Goal: Transaction & Acquisition: Purchase product/service

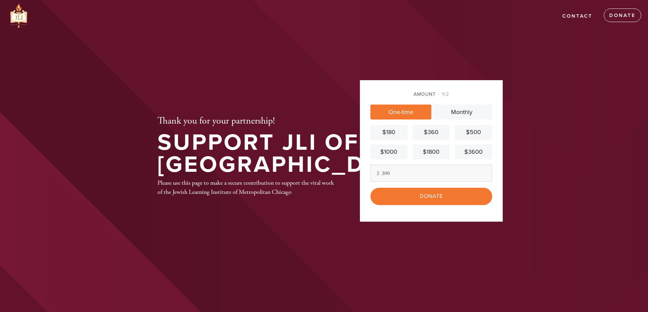
type input "300"
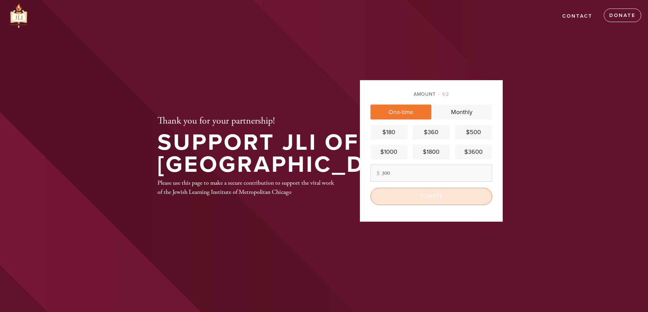
click at [408, 188] on input "Donate" at bounding box center [431, 196] width 122 height 17
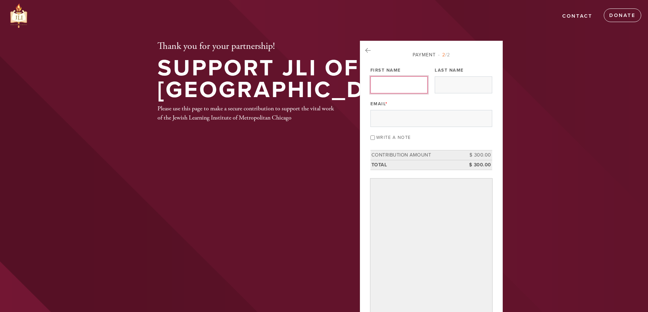
click at [385, 79] on input "First Name" at bounding box center [398, 85] width 57 height 17
type input "shmuel"
type input "tenenbaum"
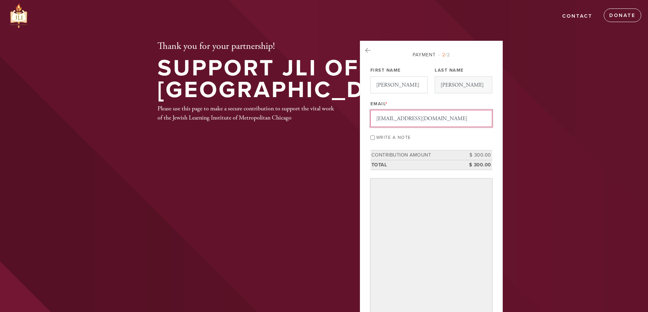
type input "[EMAIL_ADDRESS][DOMAIN_NAME]"
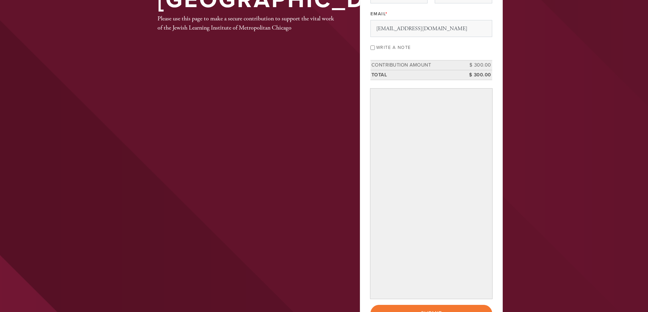
scroll to position [102, 0]
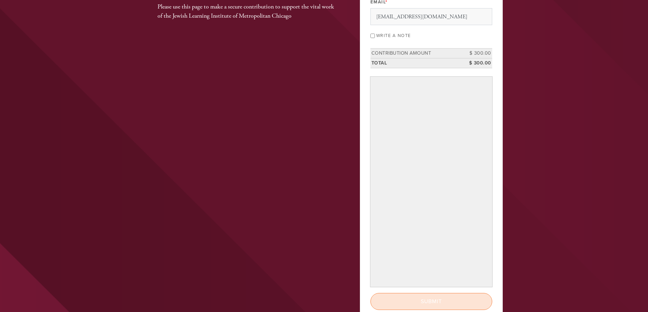
click at [416, 303] on input "Submit" at bounding box center [431, 301] width 122 height 17
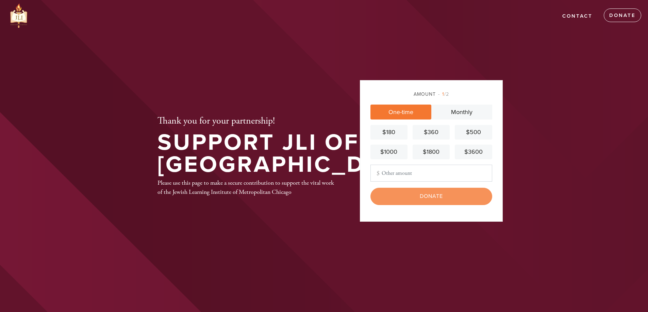
click at [413, 173] on input "Other Amount" at bounding box center [431, 173] width 122 height 17
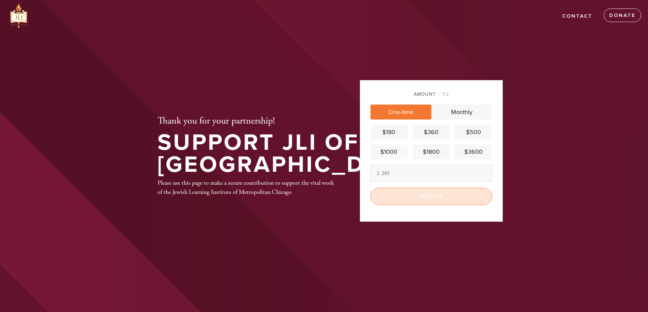
type input "205"
click at [430, 199] on input "Donate" at bounding box center [431, 196] width 122 height 17
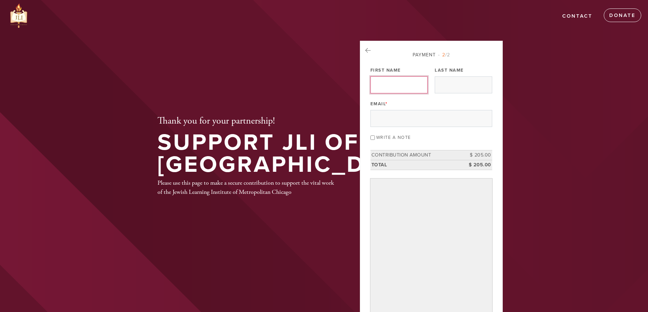
click at [398, 88] on input "First Name" at bounding box center [398, 85] width 57 height 17
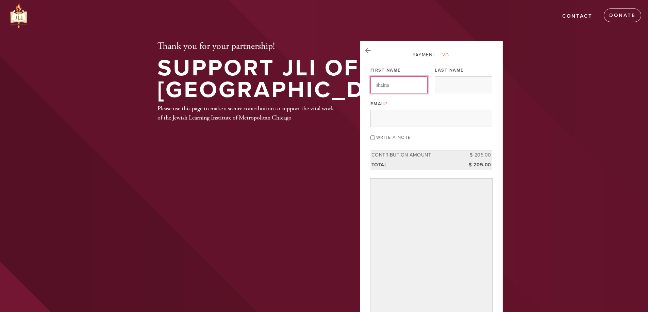
type input "shaina"
type input "vail"
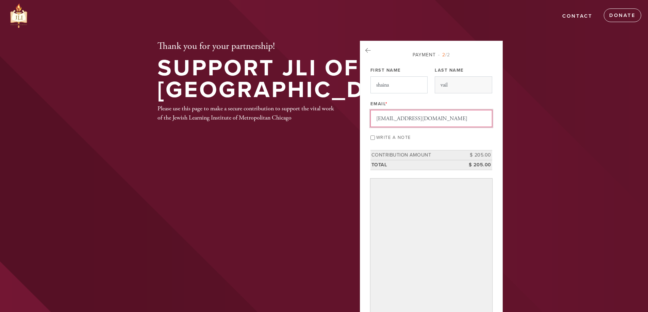
type input "[EMAIL_ADDRESS][DOMAIN_NAME]"
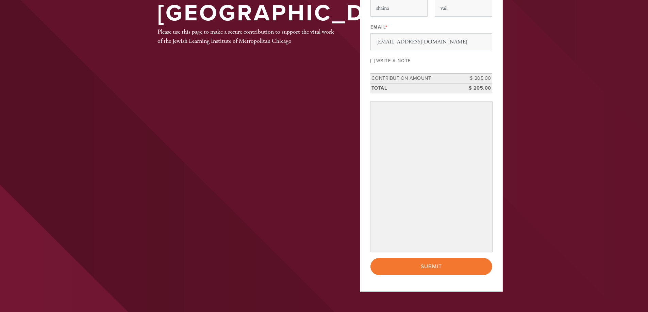
scroll to position [82, 0]
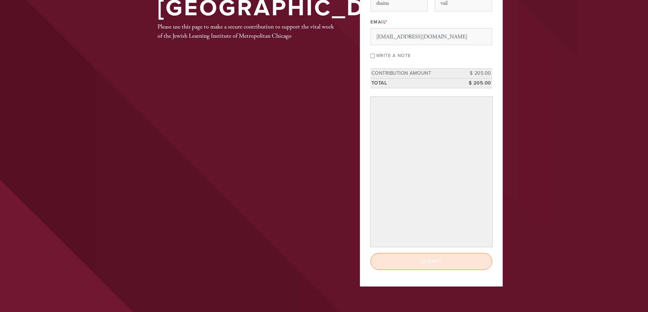
click at [400, 261] on input "Submit" at bounding box center [431, 261] width 122 height 17
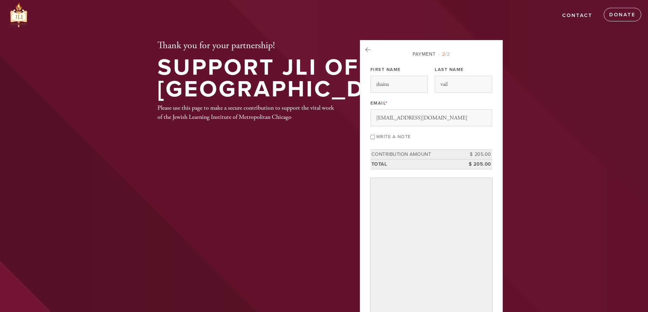
scroll to position [0, 0]
